Goal: Information Seeking & Learning: Find specific page/section

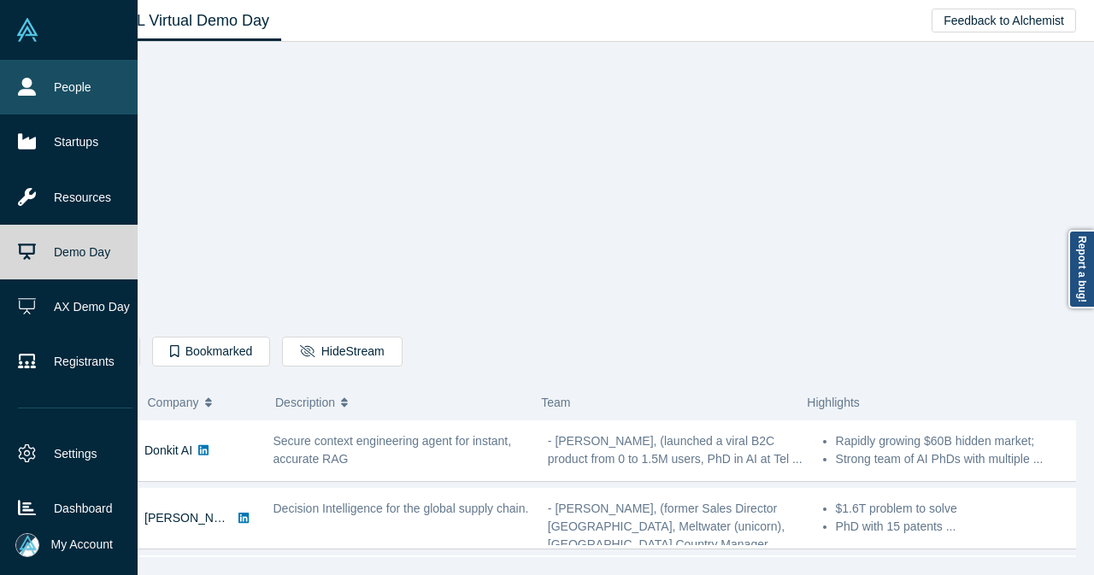
scroll to position [785, 0]
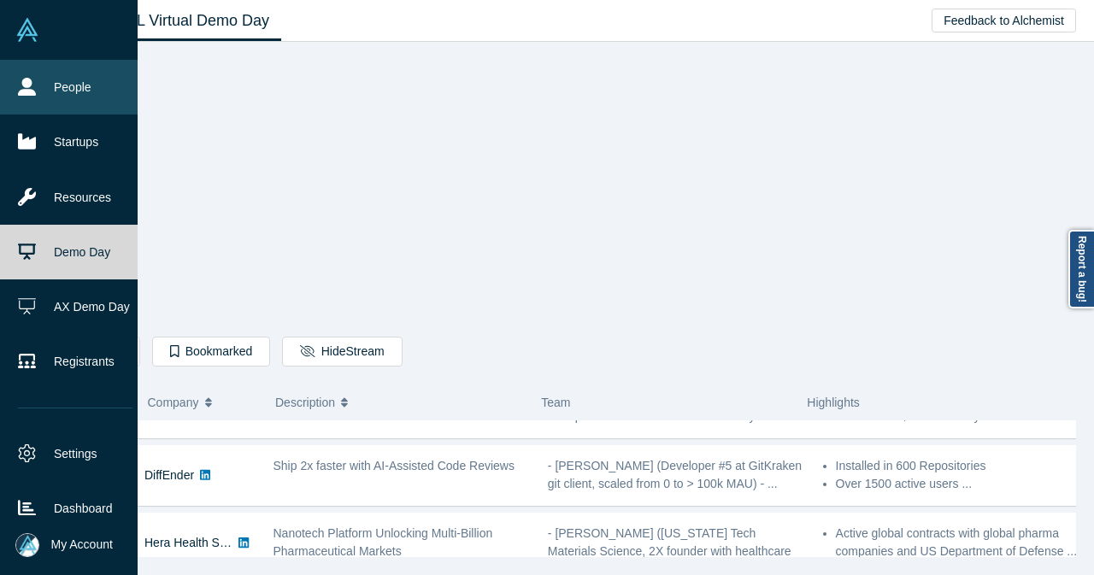
click at [79, 93] on link "People" at bounding box center [75, 87] width 150 height 55
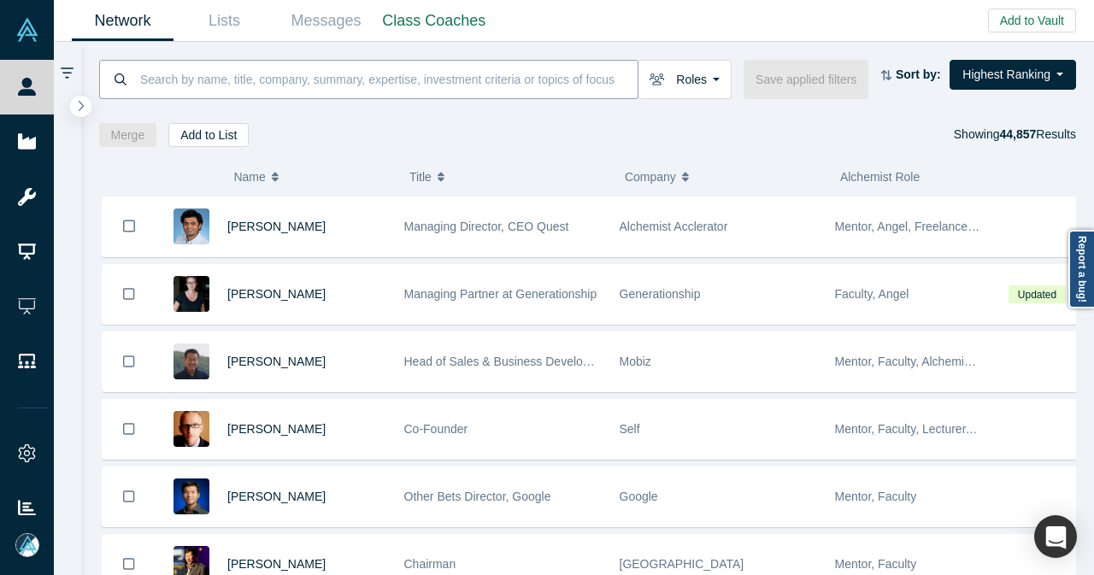
click at [508, 79] on input at bounding box center [387, 79] width 499 height 40
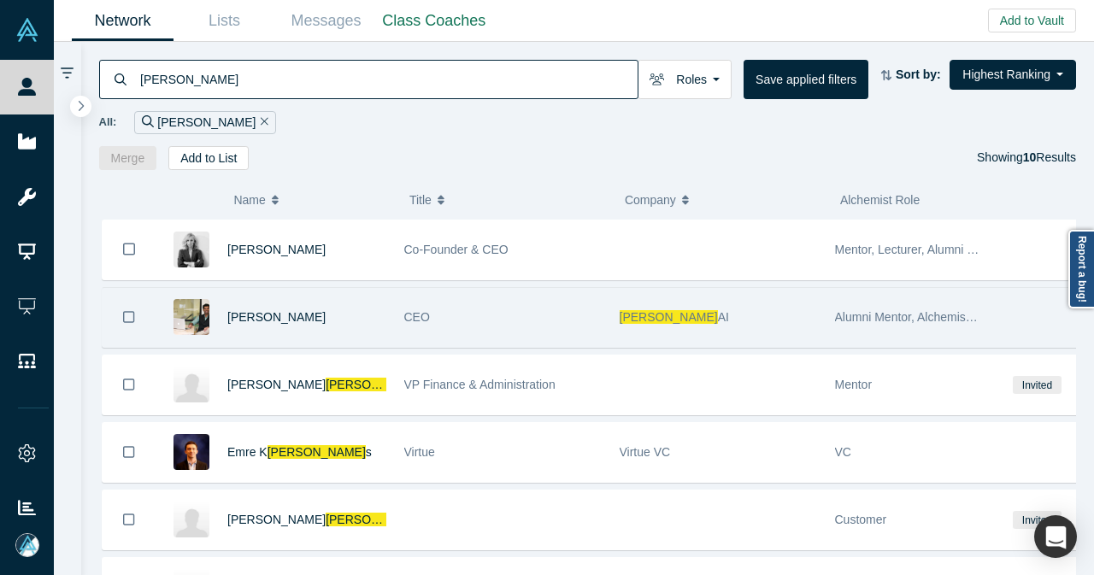
click at [377, 293] on div "Apoorv Agarwal" at bounding box center [306, 317] width 159 height 59
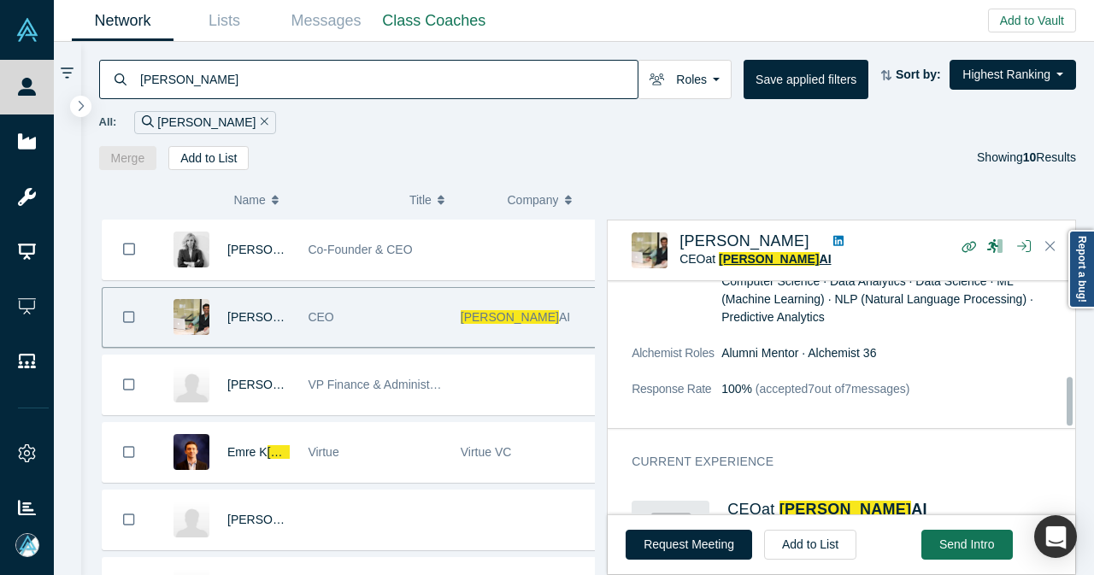
scroll to position [513, 0]
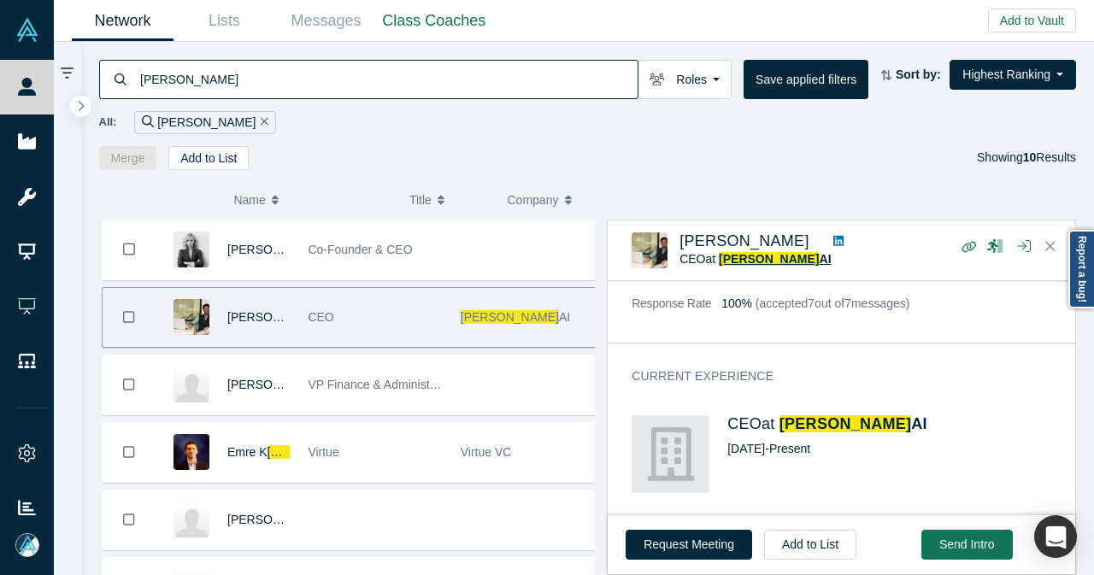
drag, startPoint x: 203, startPoint y: 85, endPoint x: 112, endPoint y: 86, distance: 90.6
click at [112, 86] on div "arata" at bounding box center [368, 79] width 539 height 39
paste input "scbargava@yahoo.com"
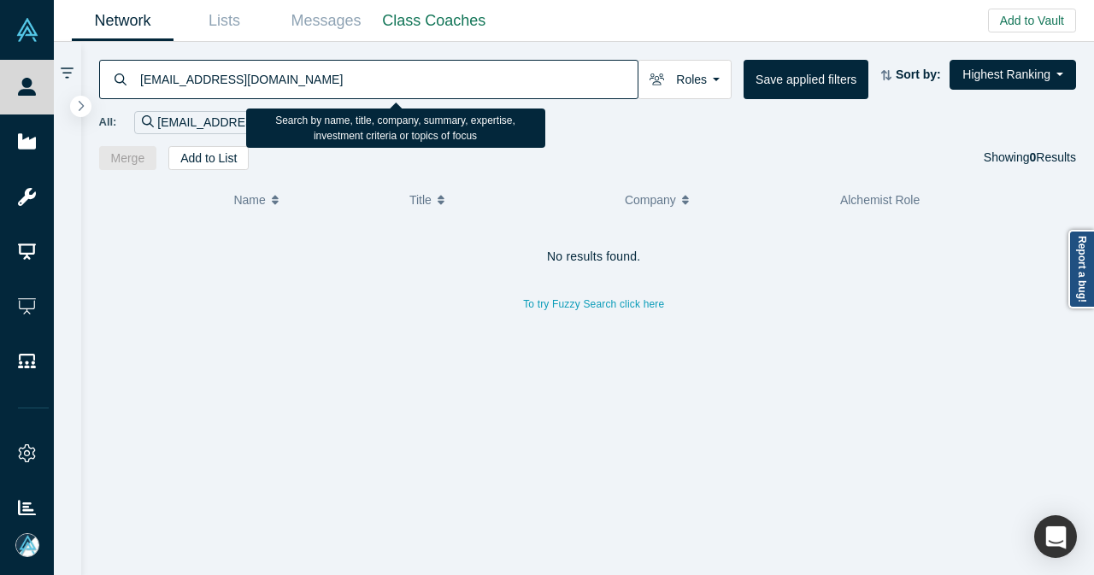
click at [258, 83] on input "scbargava@yahoo.com" at bounding box center [387, 79] width 499 height 40
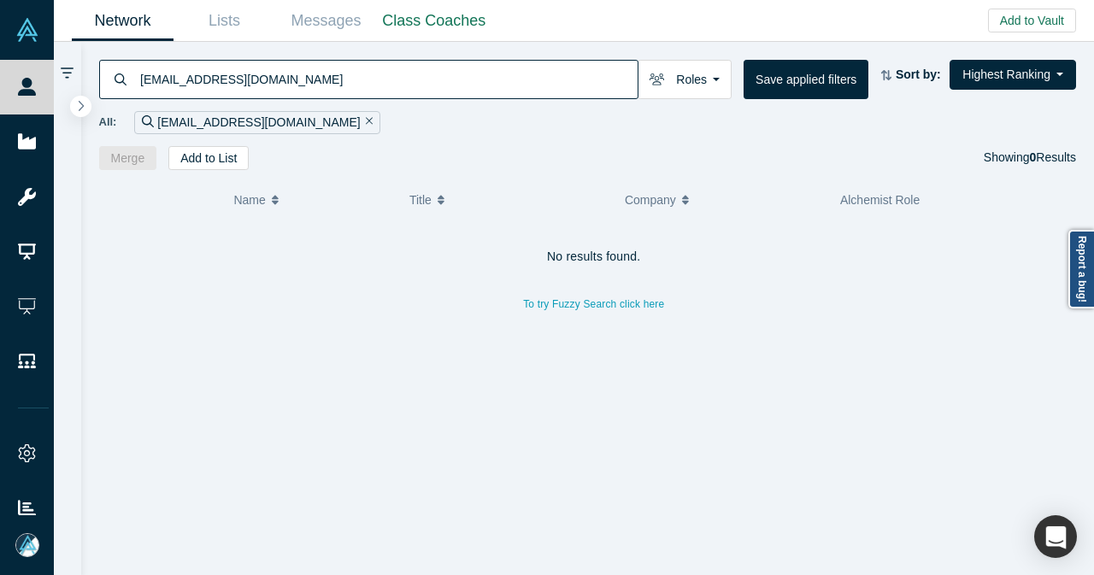
drag, startPoint x: 274, startPoint y: 82, endPoint x: 117, endPoint y: 90, distance: 157.4
click at [117, 90] on div "scbargava@yahoo.com" at bounding box center [368, 79] width 539 height 39
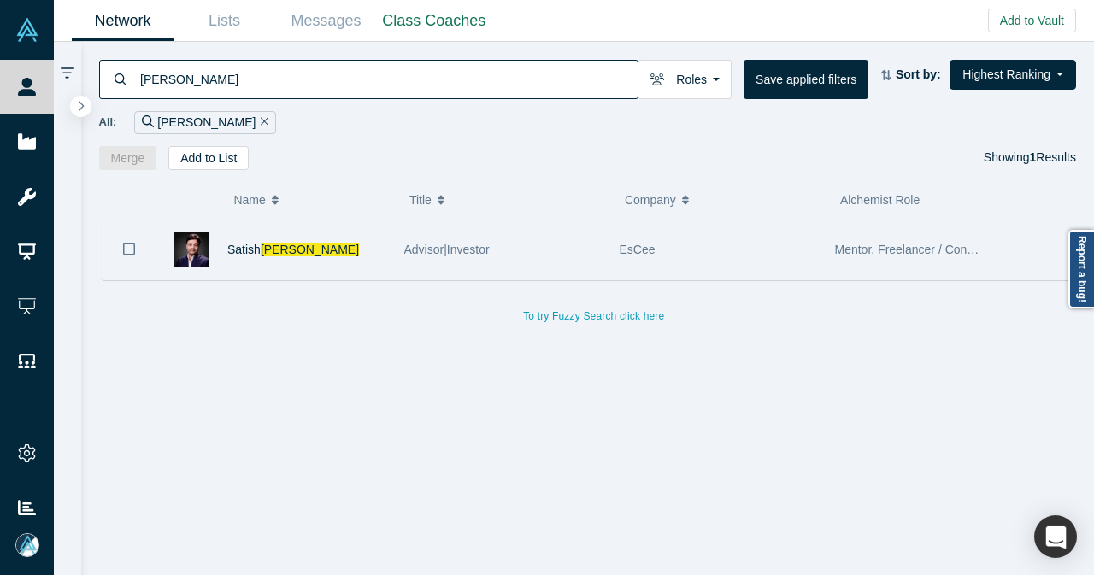
click at [349, 249] on div "Satish Bargava" at bounding box center [306, 249] width 159 height 59
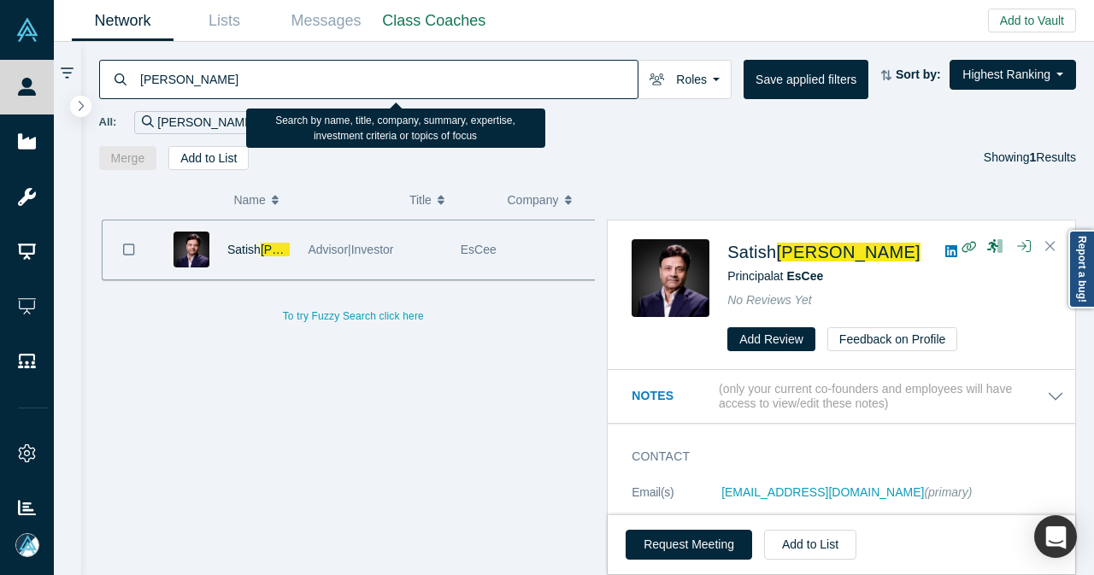
drag, startPoint x: 191, startPoint y: 91, endPoint x: 93, endPoint y: 93, distance: 98.3
click at [93, 93] on div "bargava Roles Founders Faculty Mentors Alumni Mentor Angels VCs Corporate Innov…" at bounding box center [587, 106] width 1013 height 128
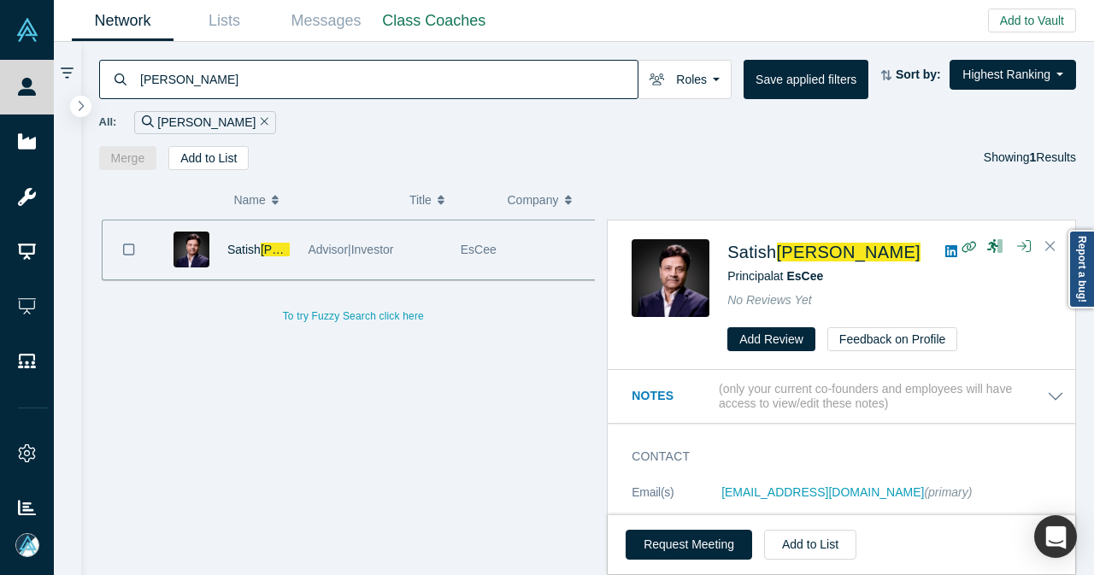
paste input "Avinash Tripathi"
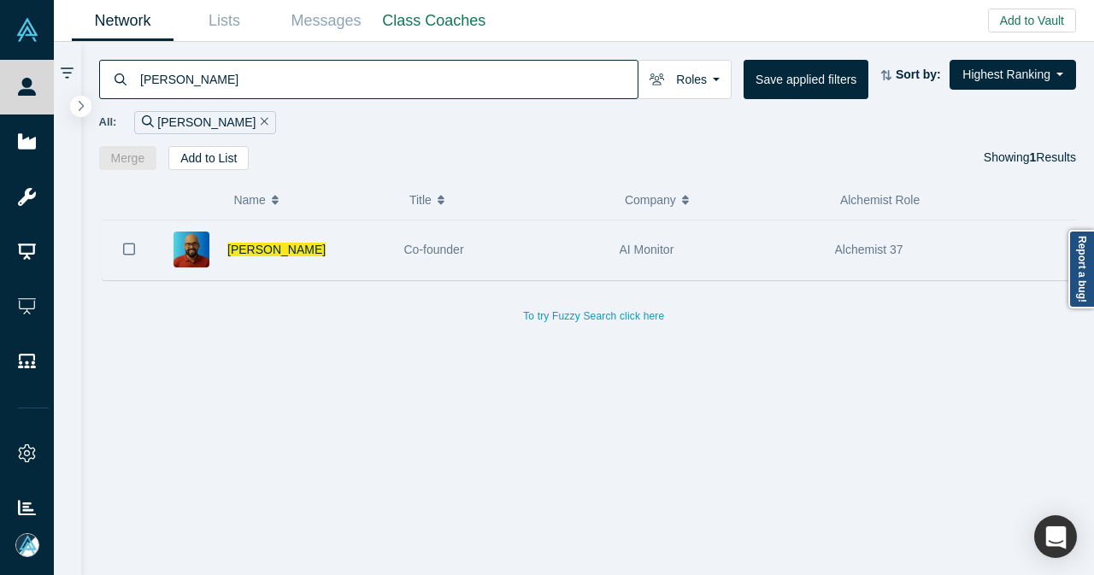
click at [366, 258] on div "Avinash Tripathi" at bounding box center [306, 249] width 159 height 59
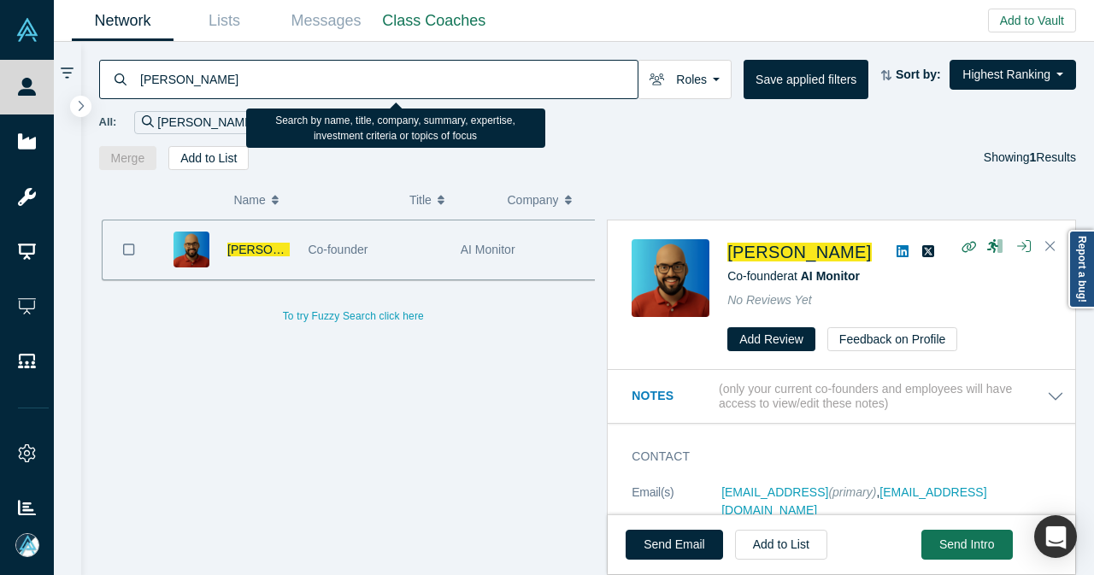
drag, startPoint x: 232, startPoint y: 72, endPoint x: 136, endPoint y: 79, distance: 96.8
click at [136, 79] on div "Avinash Tripathi" at bounding box center [368, 79] width 539 height 39
paste input "froHealth"
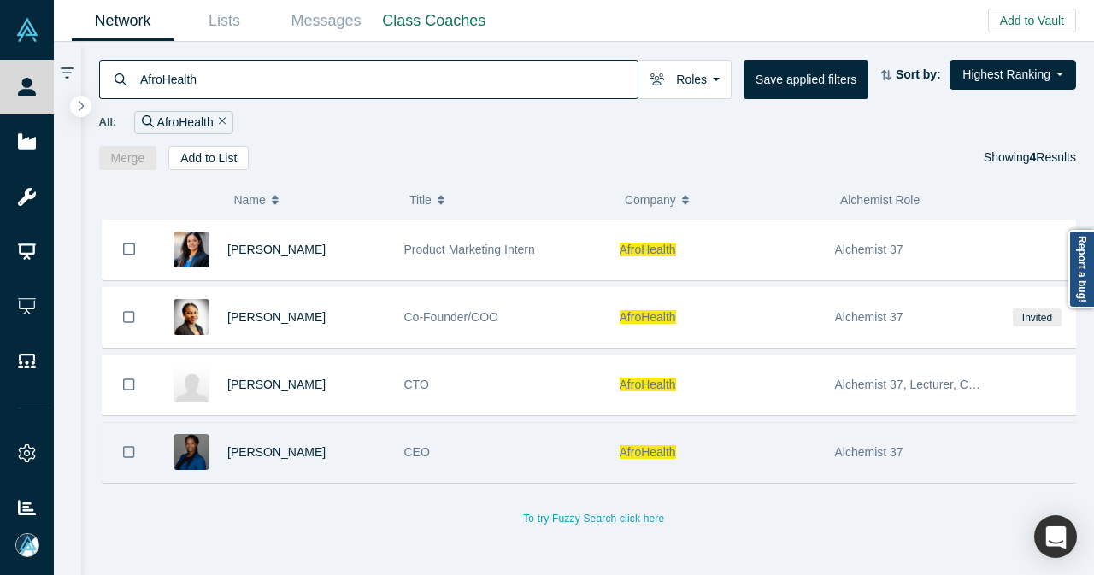
click at [373, 451] on div "[PERSON_NAME]" at bounding box center [306, 452] width 159 height 59
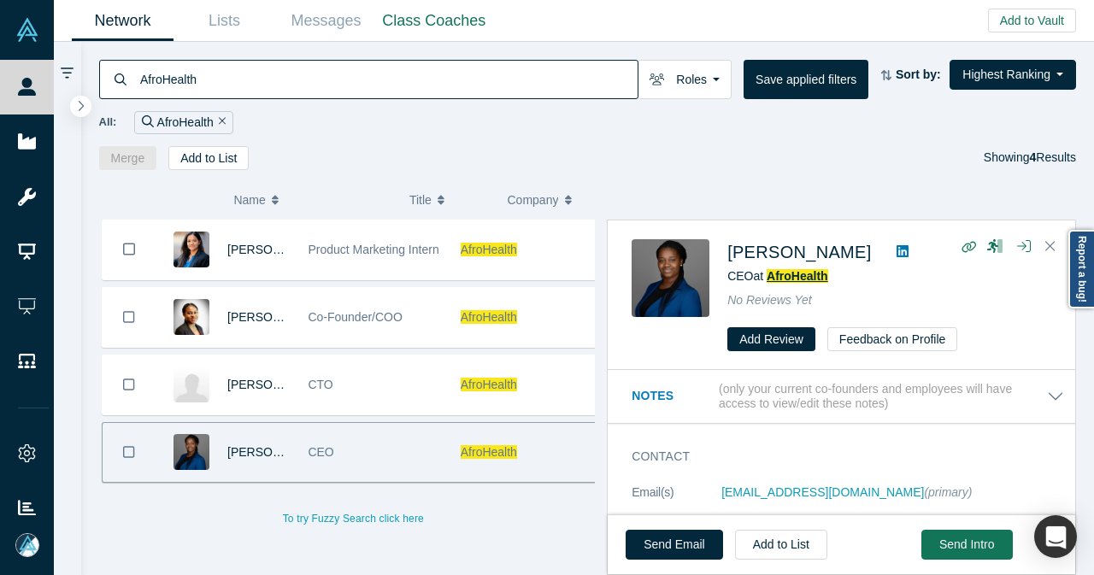
drag, startPoint x: 772, startPoint y: 250, endPoint x: 766, endPoint y: 279, distance: 29.0
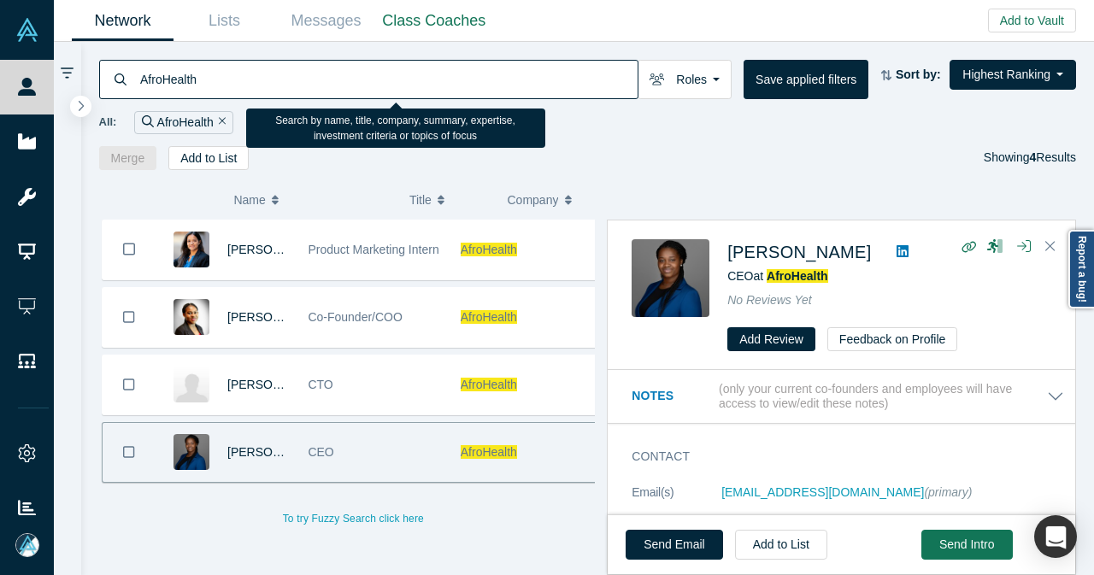
drag, startPoint x: 229, startPoint y: 78, endPoint x: 138, endPoint y: 83, distance: 90.7
click at [138, 83] on input "AfroHealth" at bounding box center [387, 79] width 499 height 40
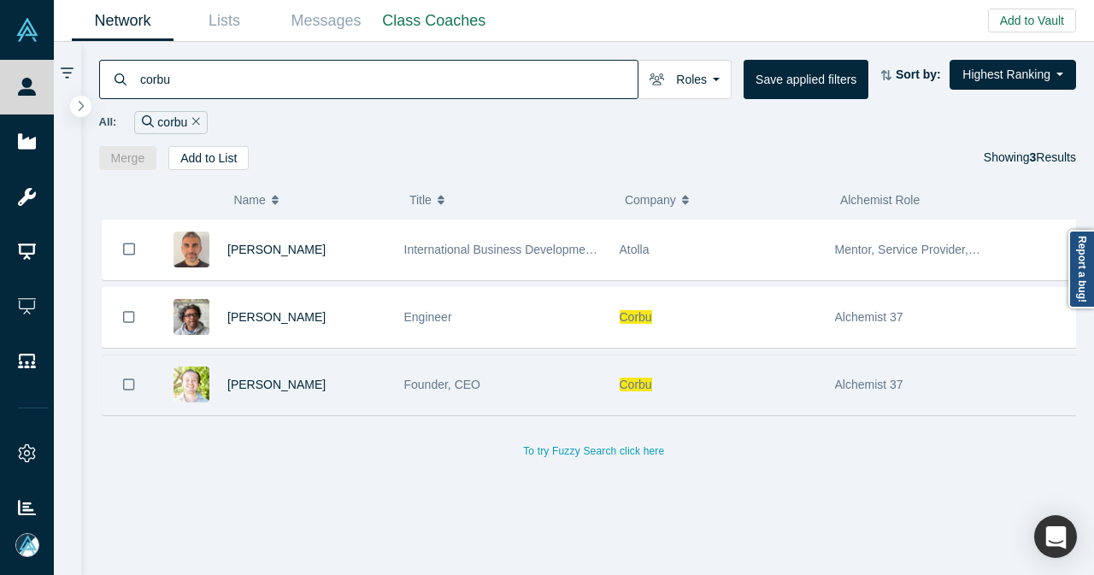
click at [352, 396] on div "Taylor Schmidt" at bounding box center [306, 384] width 159 height 59
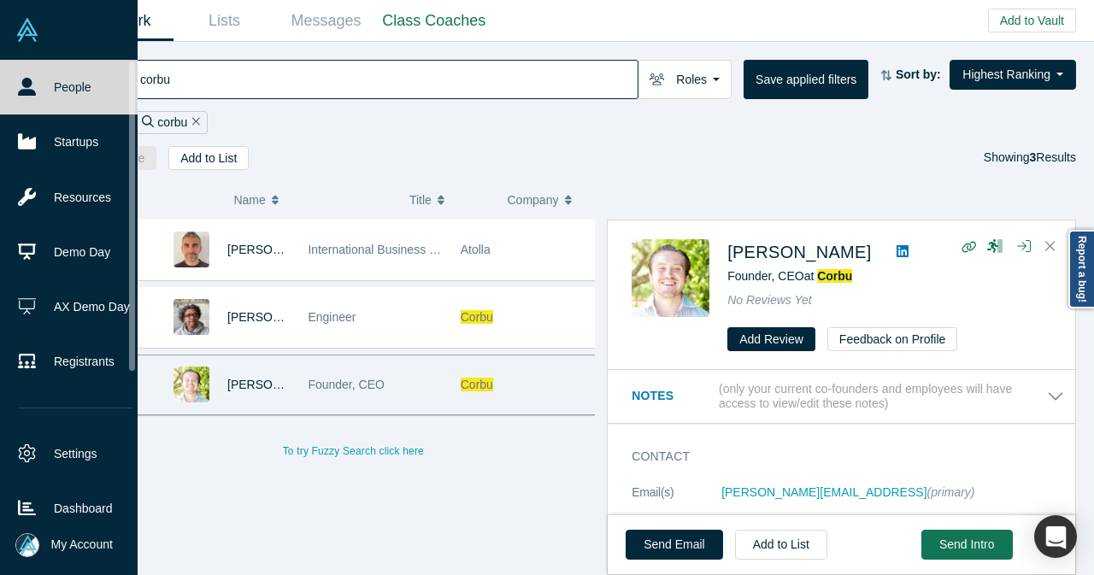
drag, startPoint x: 432, startPoint y: 84, endPoint x: 10, endPoint y: 74, distance: 422.2
click at [10, 74] on div "People Startups Resources Demo Day AX Demo Day Registrants Settings Dashboard E…" at bounding box center [547, 287] width 1094 height 575
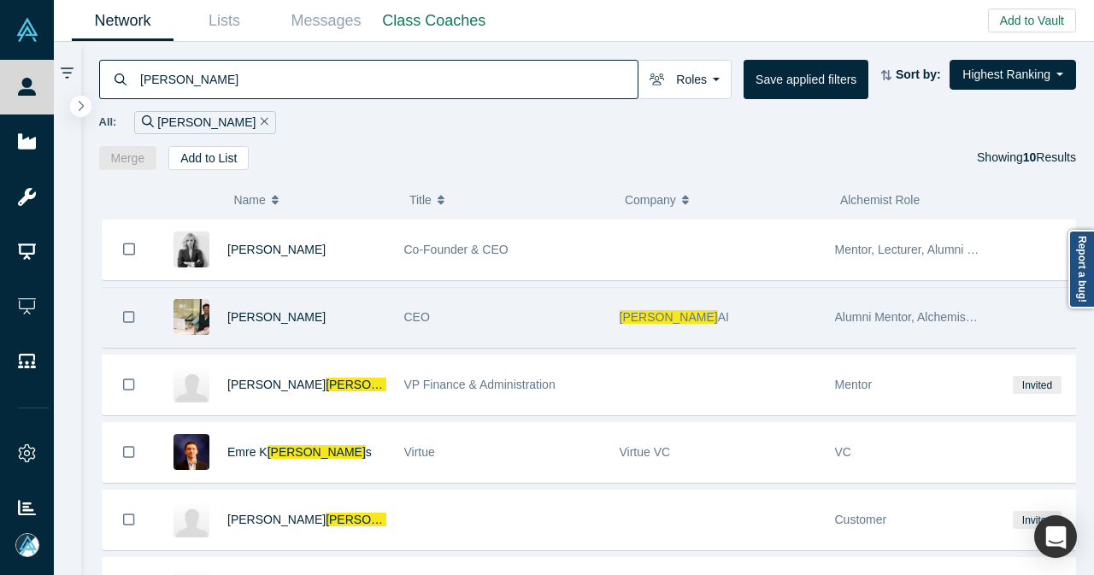
click at [349, 309] on div "Apoorv Agarwal" at bounding box center [306, 317] width 159 height 59
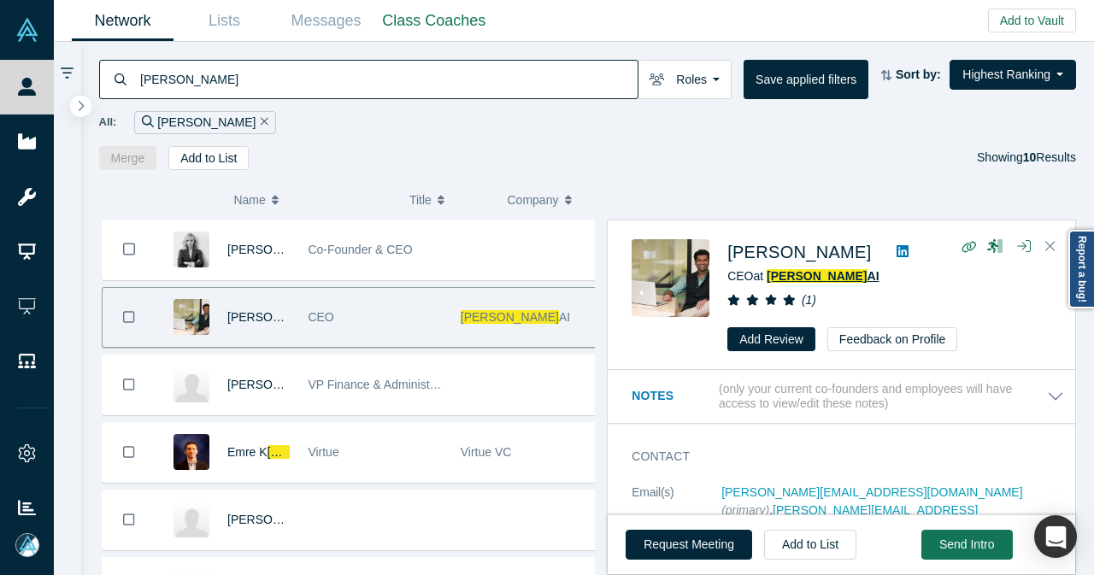
drag, startPoint x: 186, startPoint y: 91, endPoint x: 109, endPoint y: 93, distance: 77.8
click at [109, 93] on div "arata" at bounding box center [368, 79] width 539 height 39
paste input "AfroHealth"
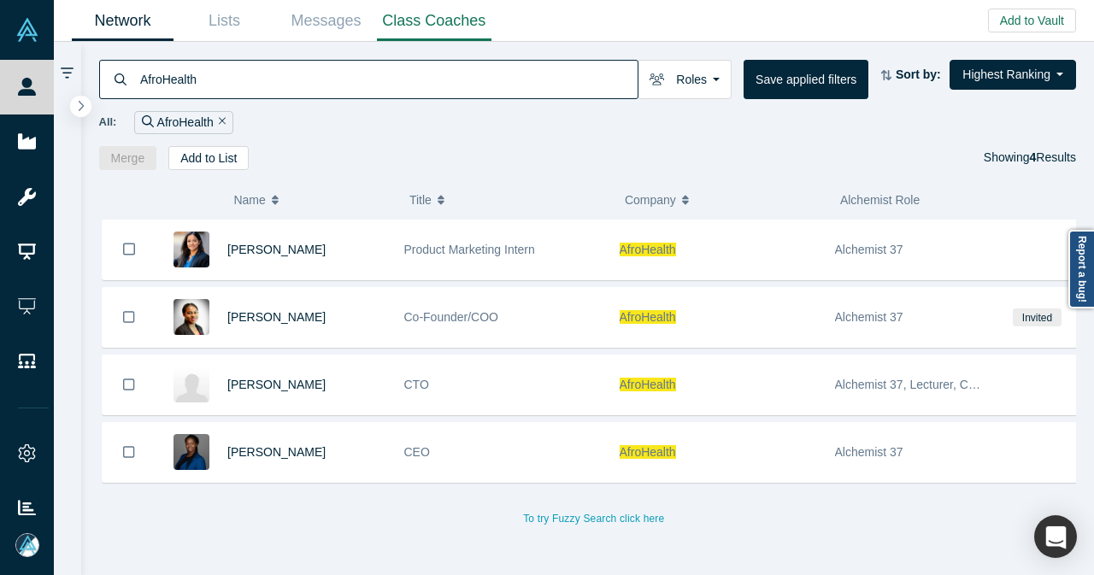
type input "AfroHealth"
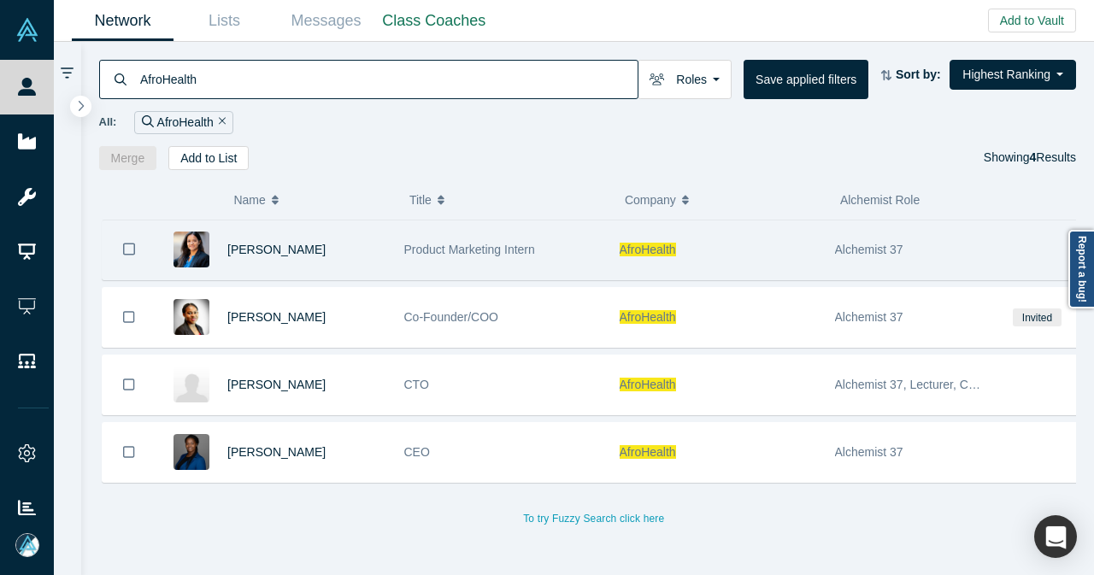
click at [693, 247] on div "AfroHealth" at bounding box center [717, 249] width 197 height 59
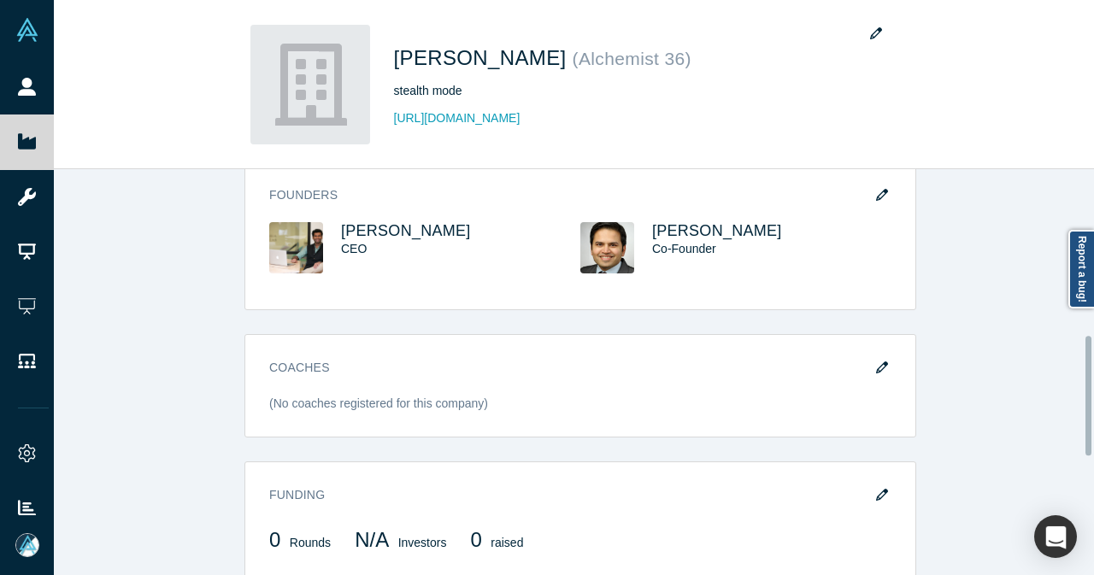
scroll to position [538, 0]
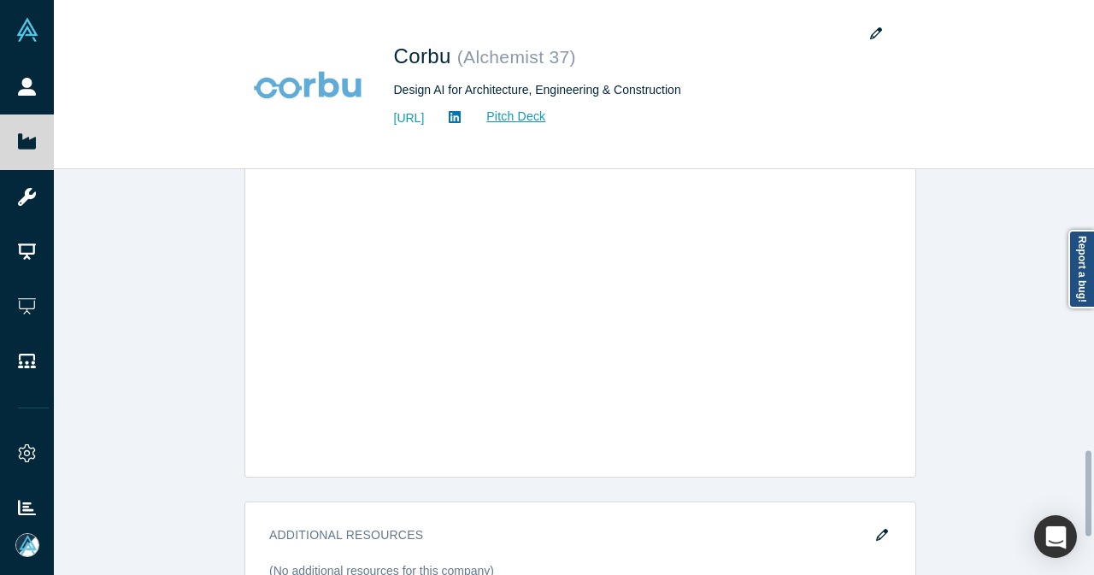
scroll to position [1526, 0]
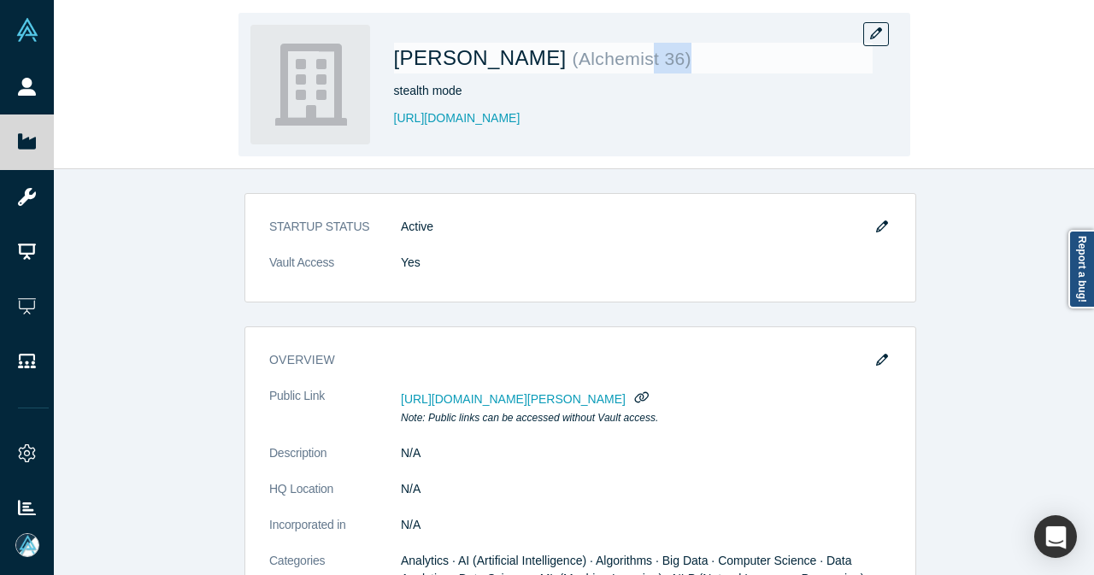
drag, startPoint x: 600, startPoint y: 57, endPoint x: 550, endPoint y: 60, distance: 49.6
click at [550, 60] on h1 "Arata AI ( Alchemist 36 )" at bounding box center [633, 58] width 478 height 31
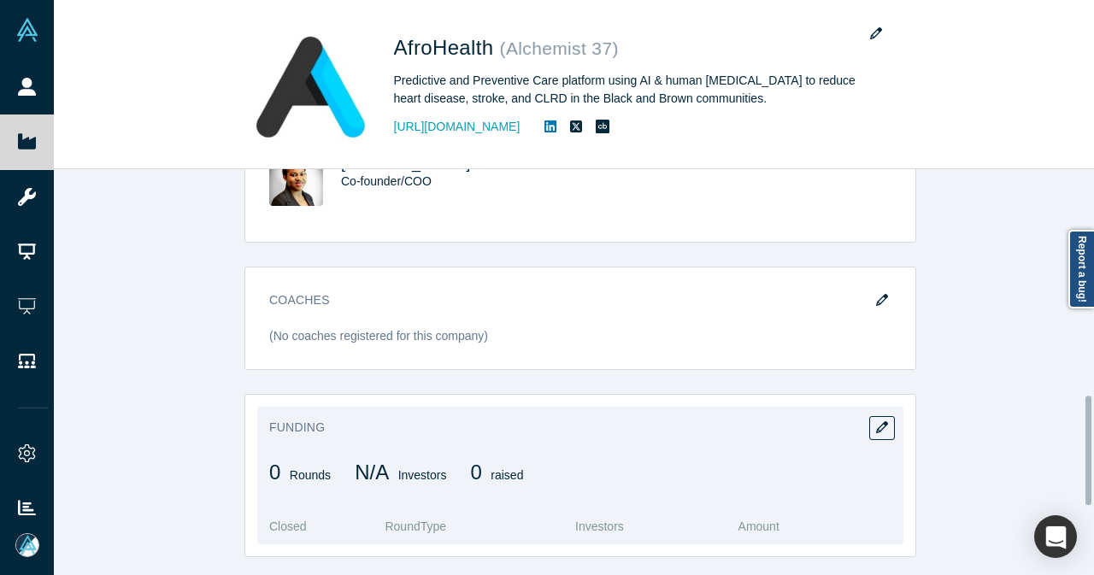
scroll to position [668, 0]
